Goal: Information Seeking & Learning: Learn about a topic

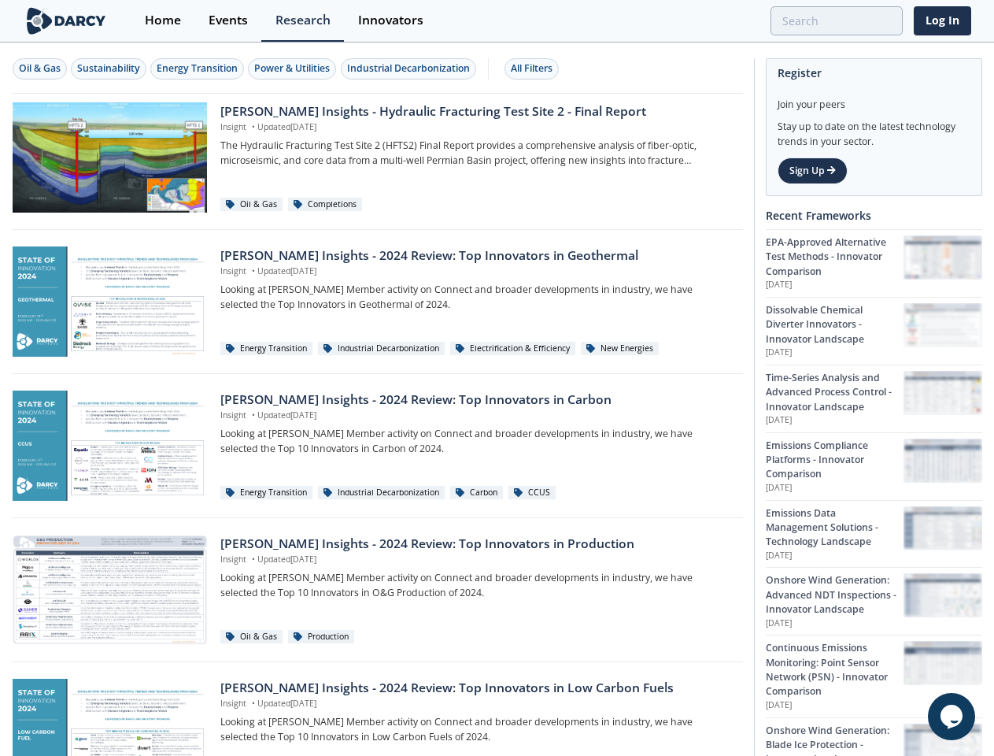
click at [40, 68] on div "Oil & Gas" at bounding box center [40, 68] width 42 height 14
click at [109, 68] on div "Sustainability" at bounding box center [108, 68] width 63 height 14
click at [198, 68] on div "Energy Transition" at bounding box center [197, 68] width 81 height 14
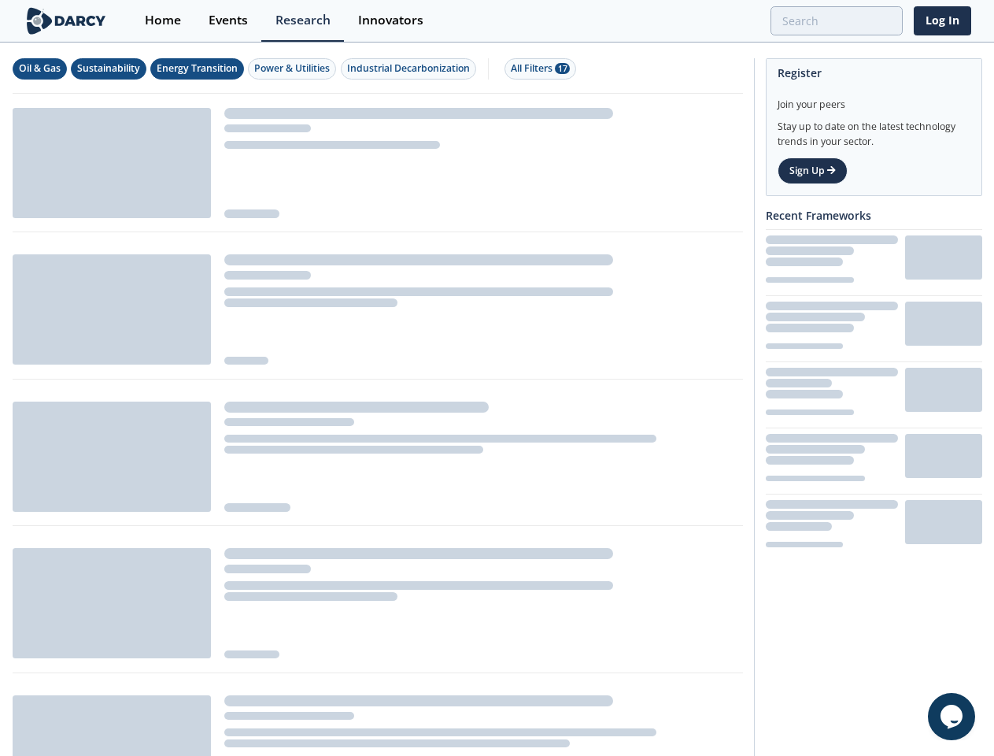
click at [294, 68] on div "Power & Utilities" at bounding box center [292, 68] width 76 height 14
click at [411, 68] on div "Industrial Decarbonization" at bounding box center [408, 68] width 123 height 14
